Goal: Find specific page/section: Find specific page/section

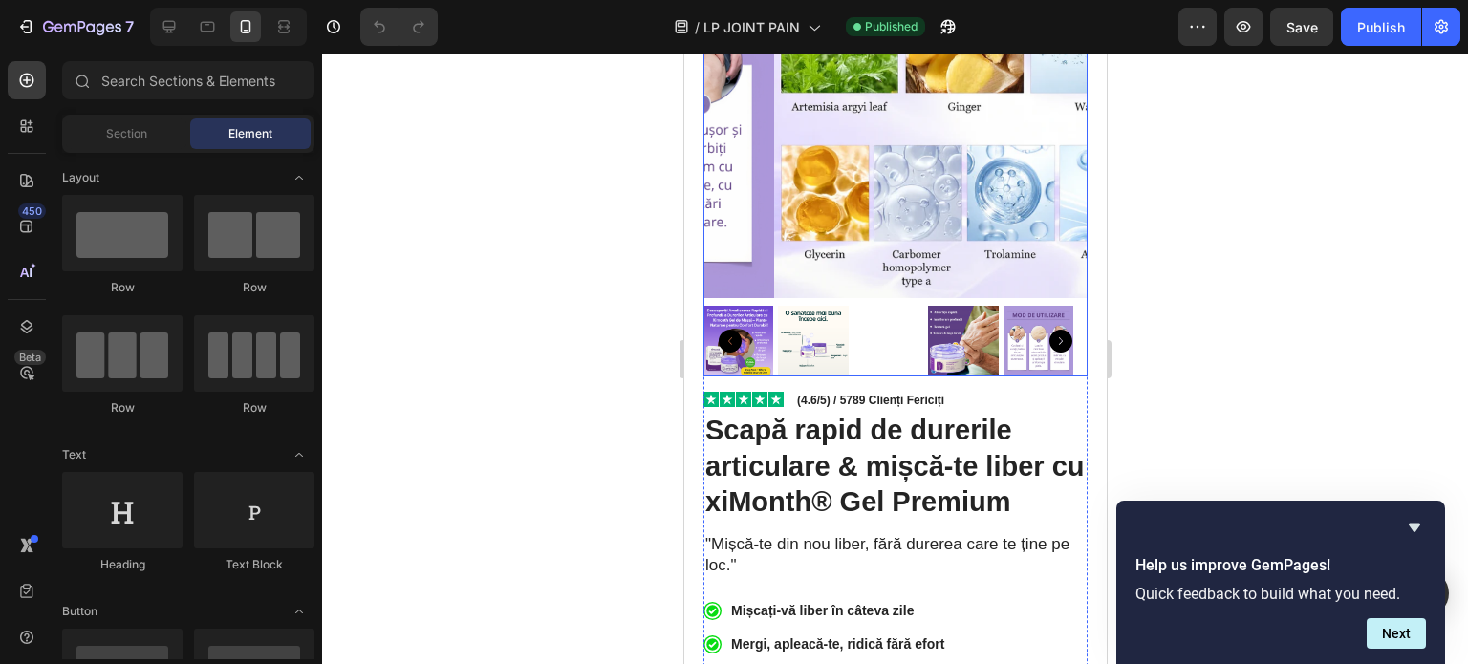
scroll to position [361, 0]
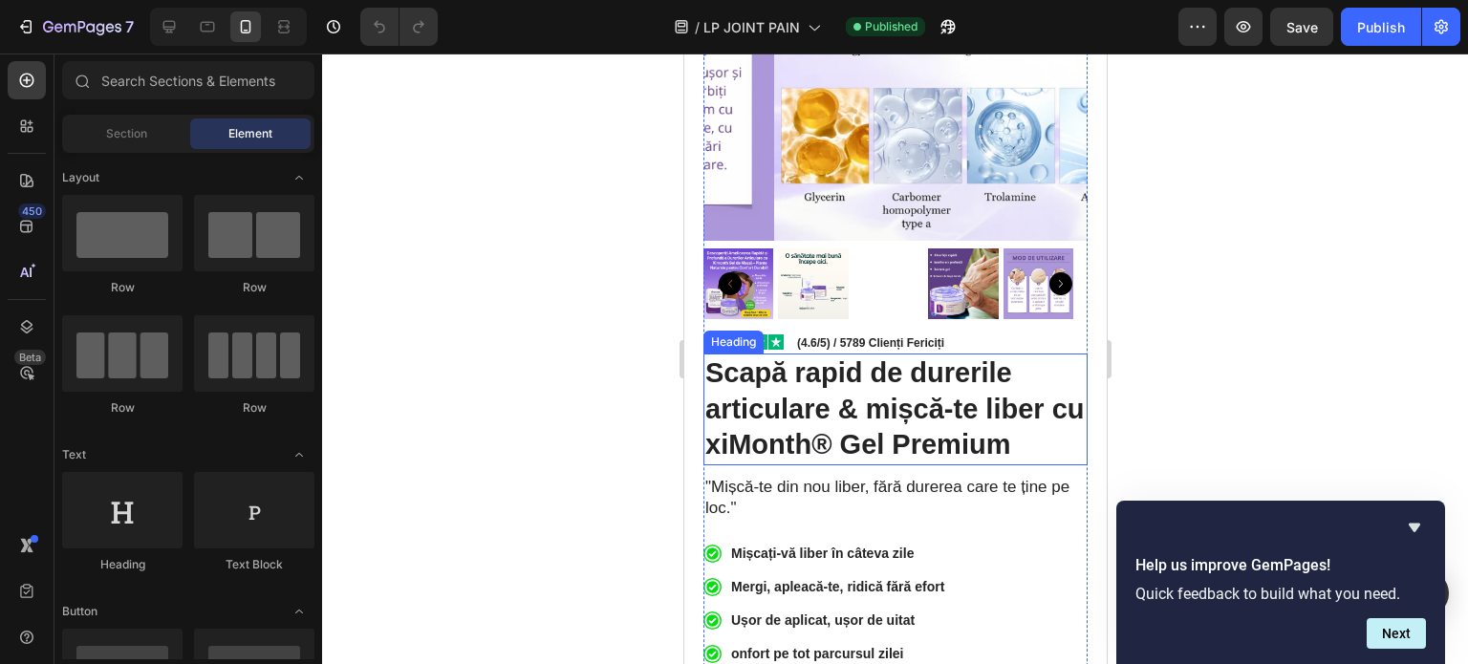
click at [979, 414] on h1 "Scapă rapid de durerile articulare & mișcă-te liber cu xiMonth® Gel Premium" at bounding box center [894, 410] width 384 height 112
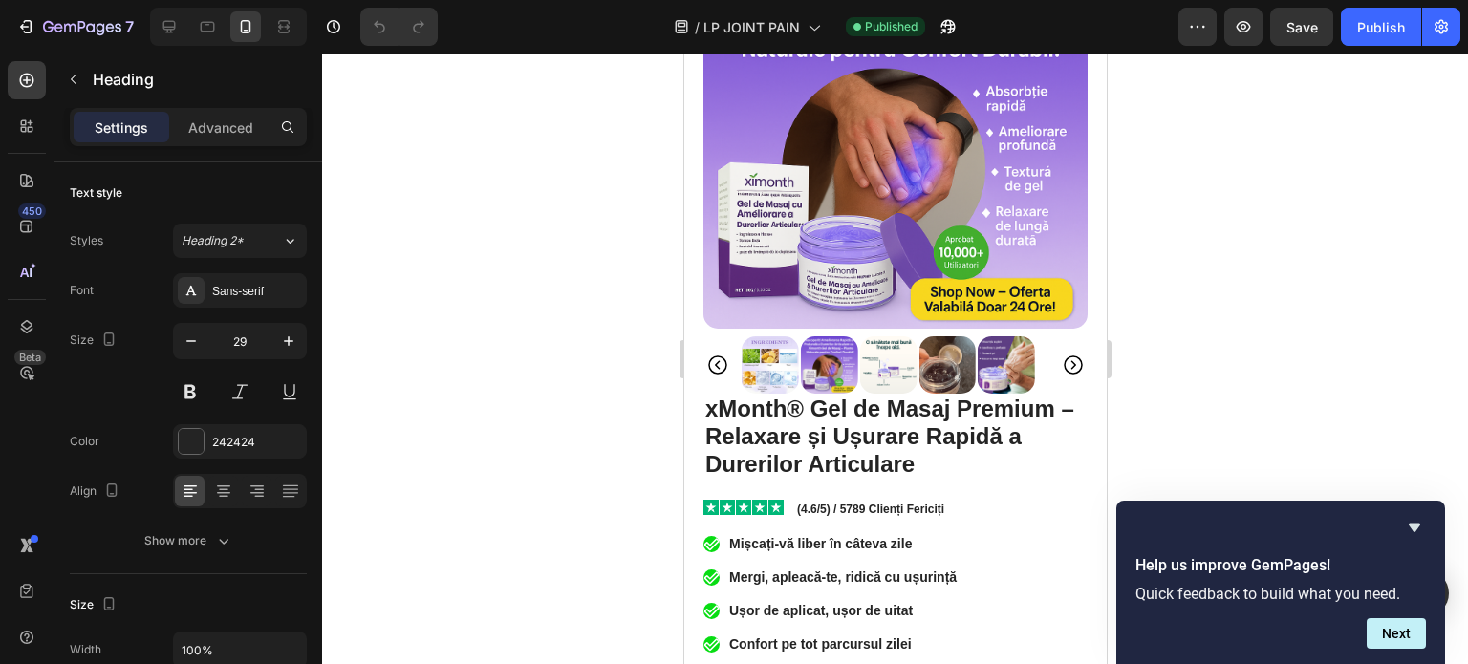
scroll to position [8776, 0]
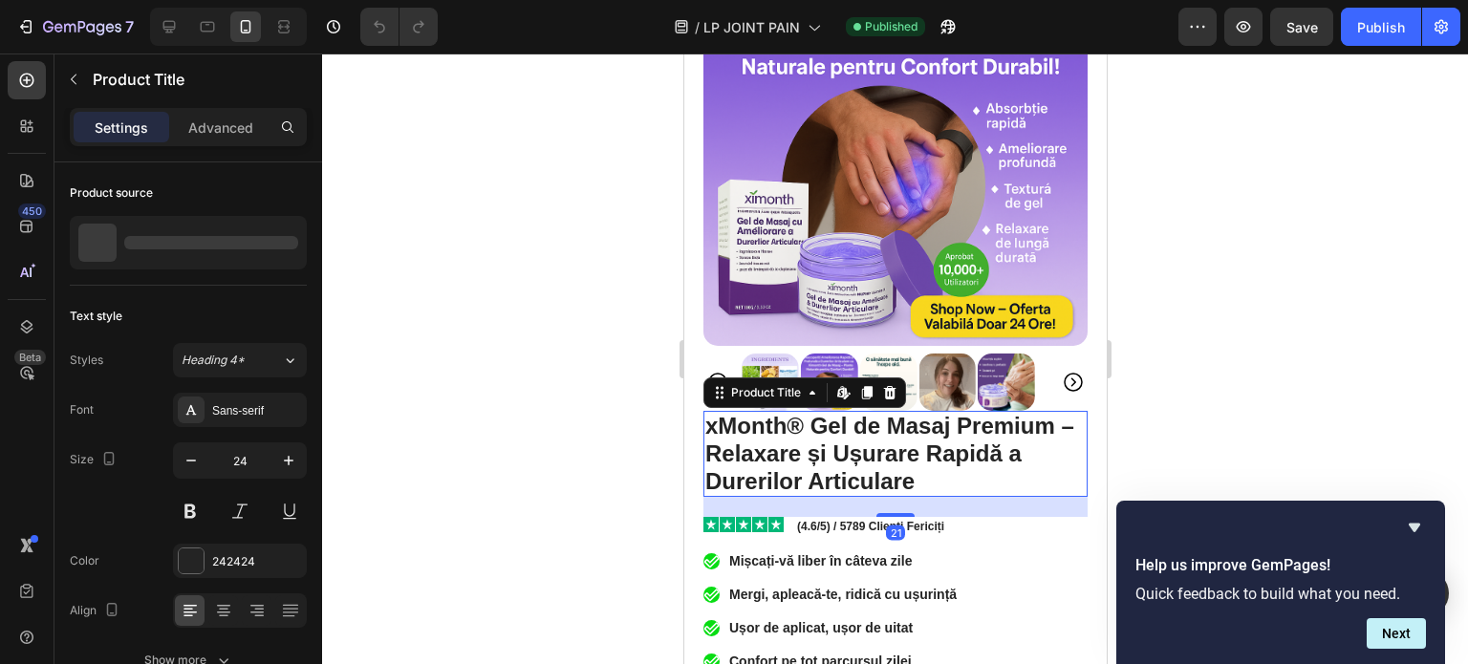
click at [945, 449] on h2 "xMonth® Gel de Masaj Premium – Relaxare și Ușurare Rapidă a Durerilor Articulare" at bounding box center [894, 454] width 384 height 86
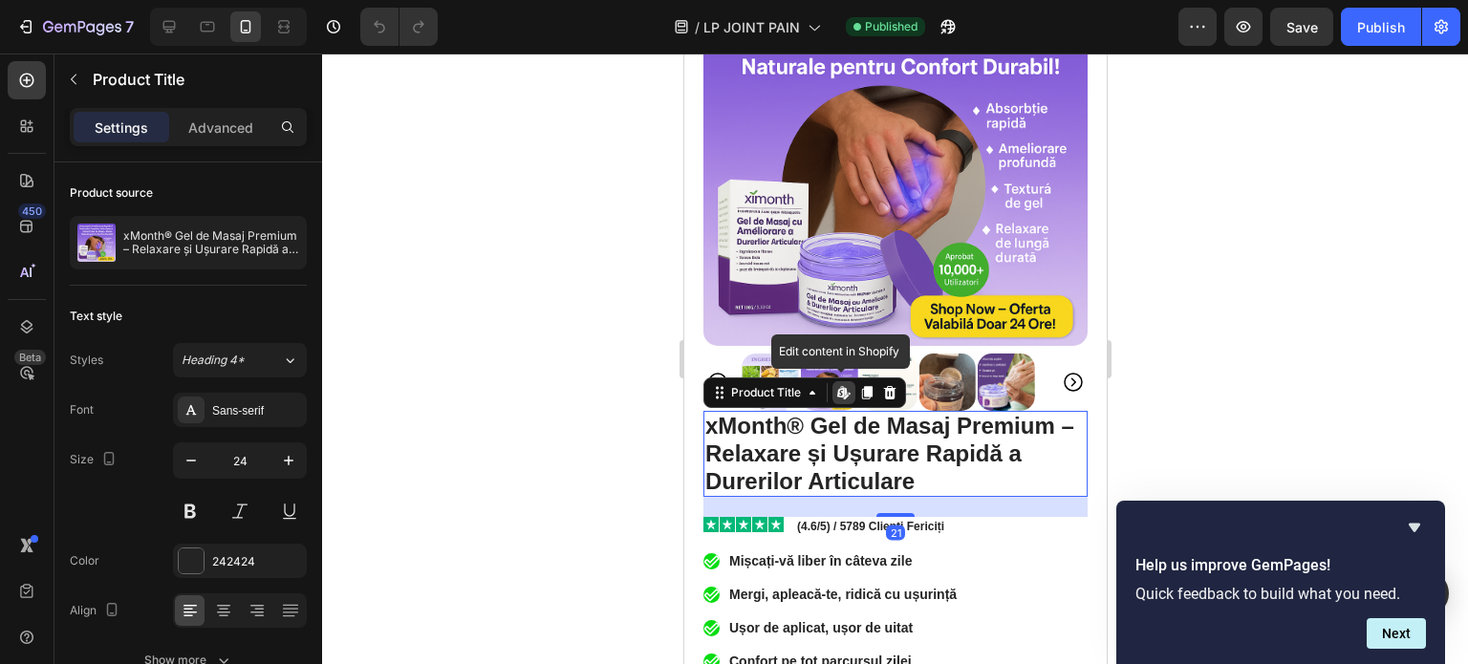
click at [918, 454] on h2 "xMonth® Gel de Masaj Premium – Relaxare și Ușurare Rapidă a Durerilor Articulare" at bounding box center [894, 454] width 384 height 86
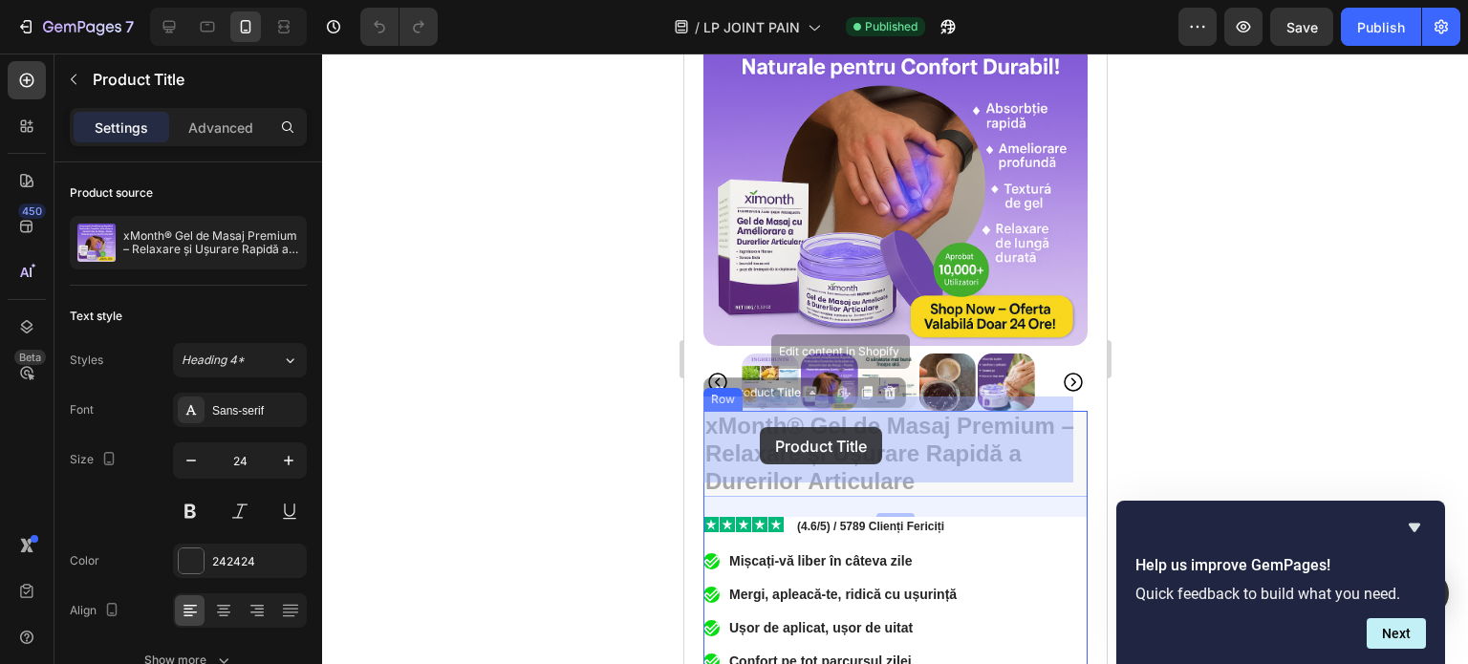
drag, startPoint x: 914, startPoint y: 462, endPoint x: 765, endPoint y: 431, distance: 151.2
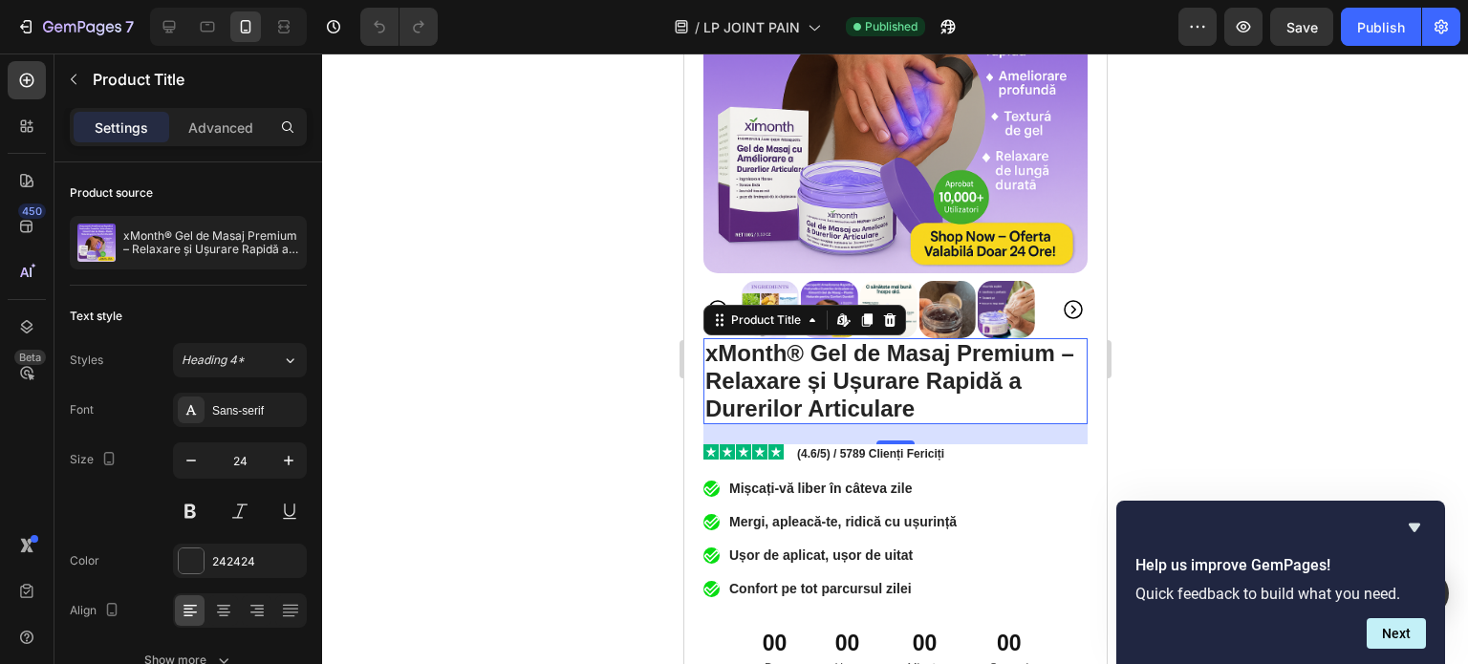
scroll to position [8848, 0]
click at [1217, 364] on div at bounding box center [895, 359] width 1146 height 611
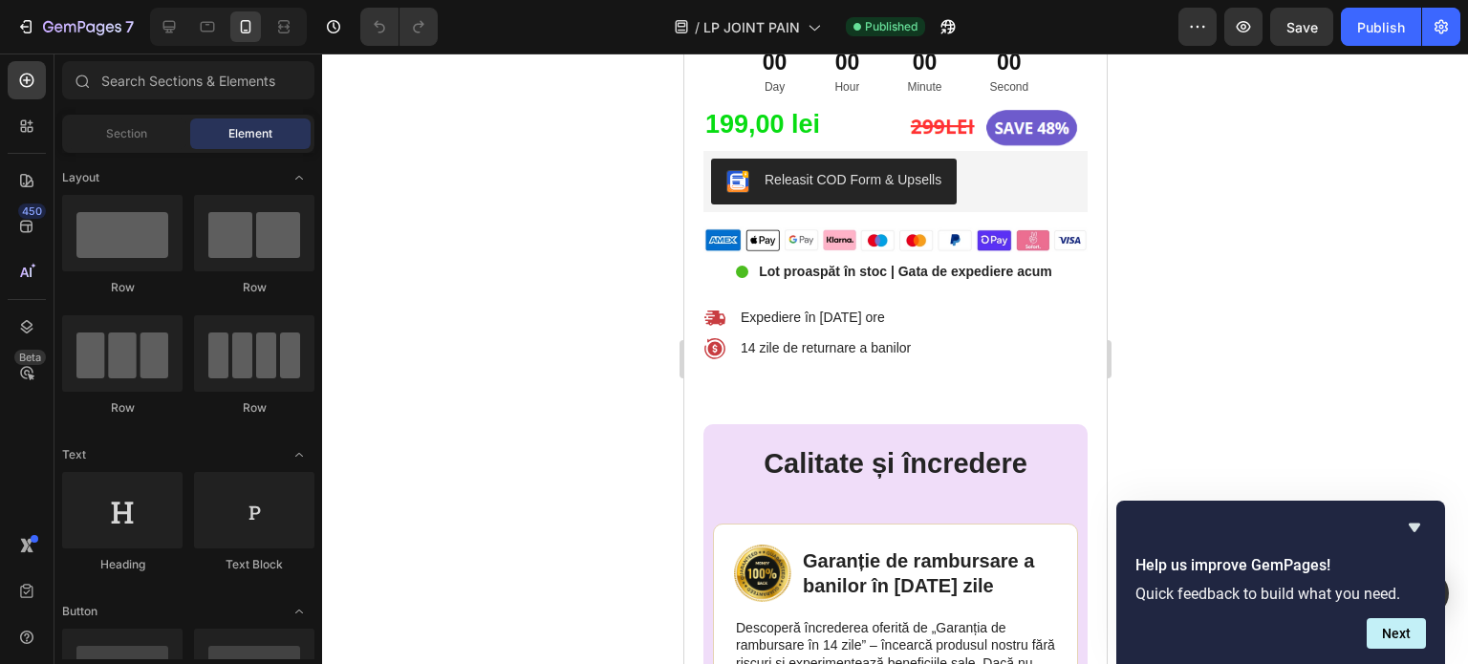
scroll to position [9429, 0]
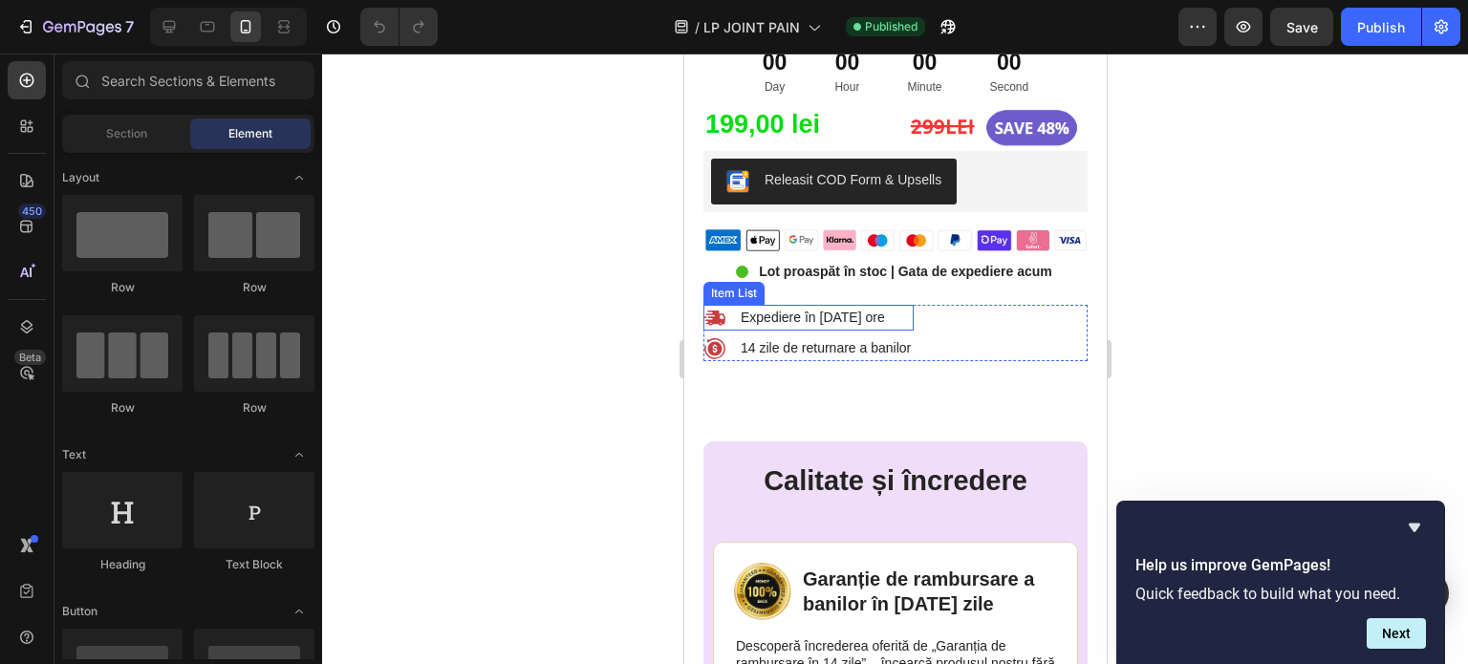
click at [865, 308] on p "Expediere în [DATE] ore" at bounding box center [812, 318] width 144 height 20
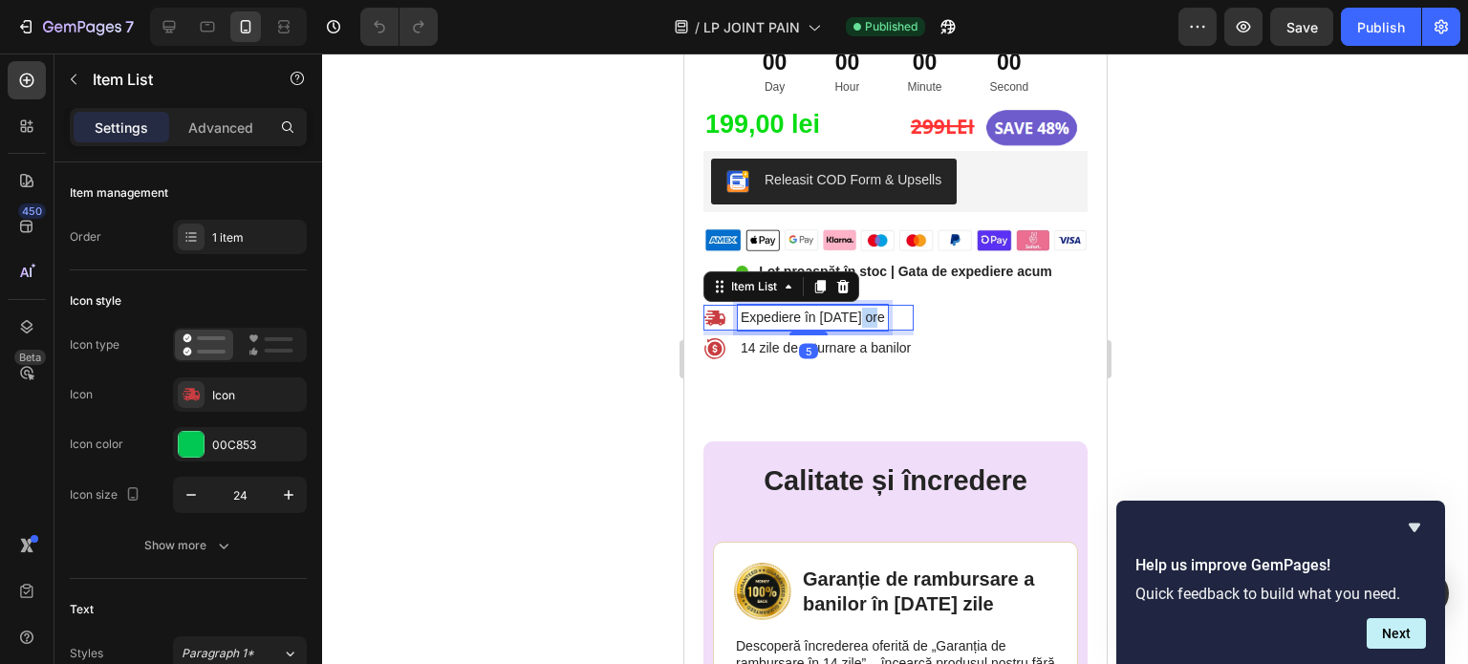
click at [865, 308] on p "Expediere în [DATE] ore" at bounding box center [812, 318] width 144 height 20
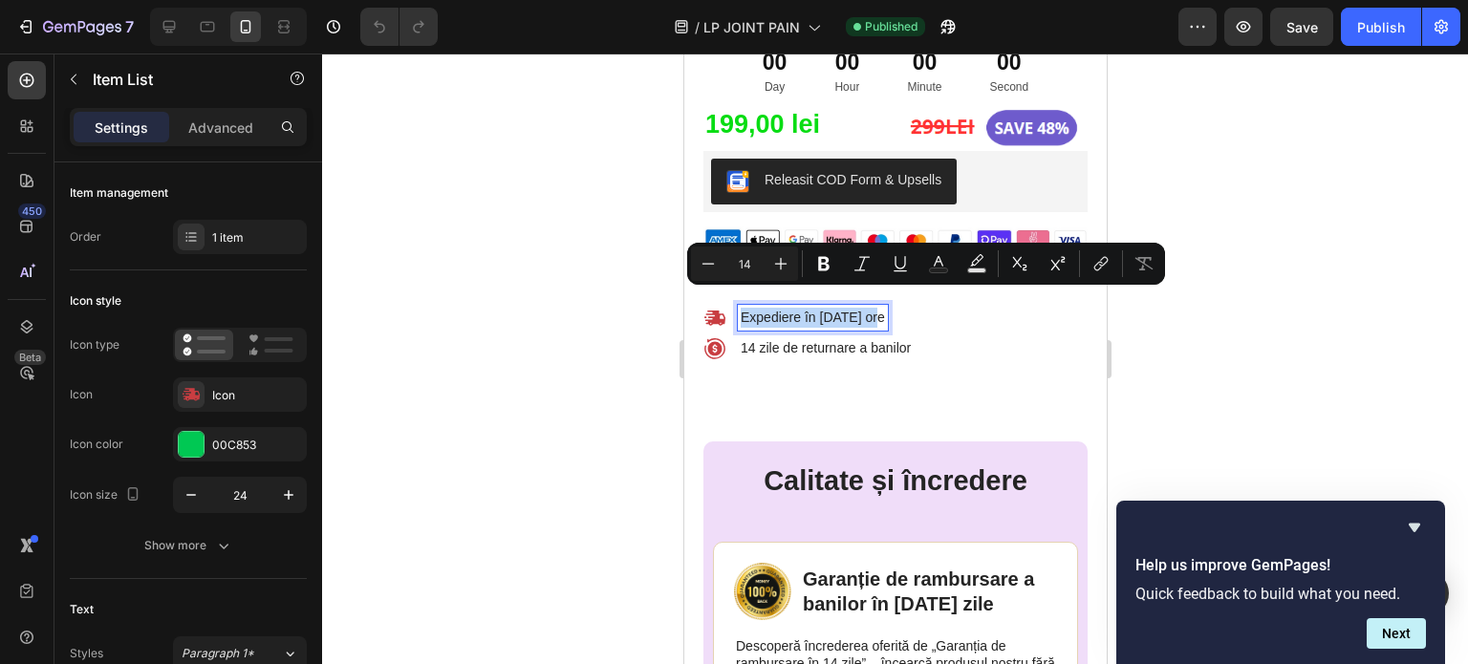
copy p "Expediere în [DATE] ore"
click at [396, 243] on div at bounding box center [895, 359] width 1146 height 611
